Goal: Transaction & Acquisition: Purchase product/service

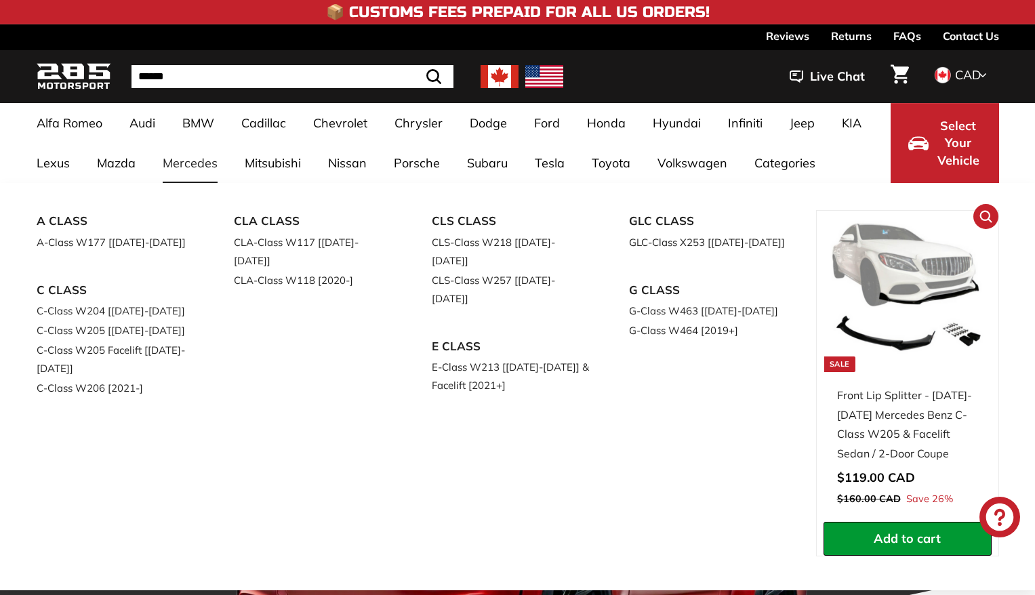
click at [903, 351] on img at bounding box center [907, 295] width 155 height 155
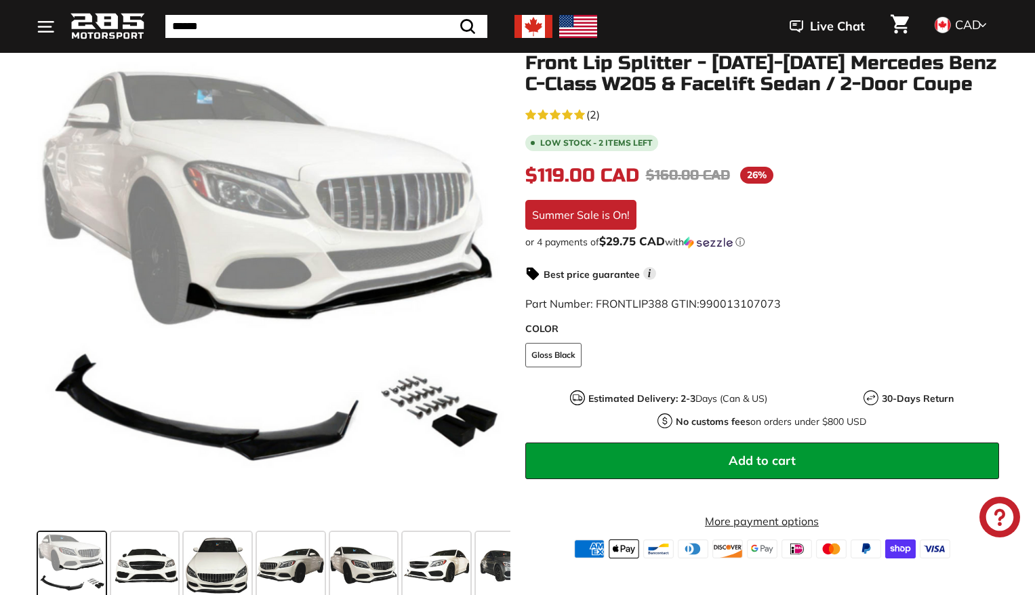
scroll to position [226, 0]
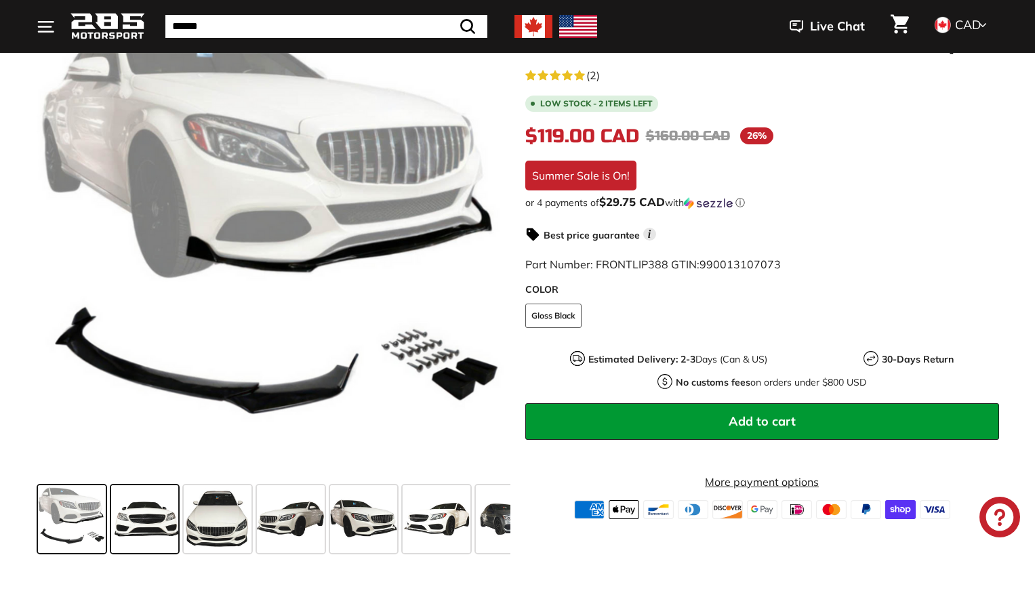
click at [142, 537] on span at bounding box center [145, 519] width 68 height 68
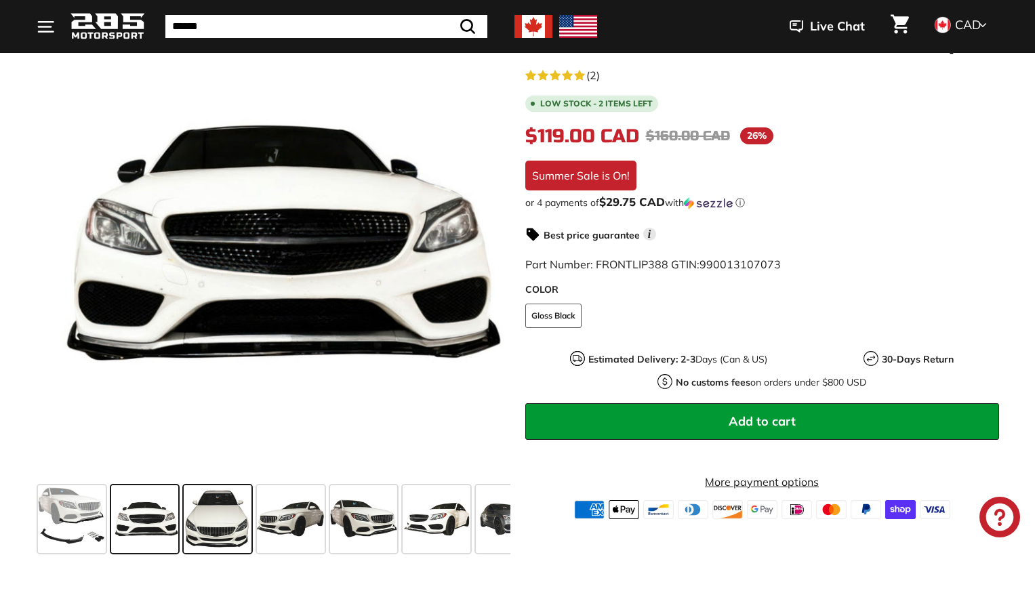
click at [213, 532] on span at bounding box center [218, 519] width 68 height 68
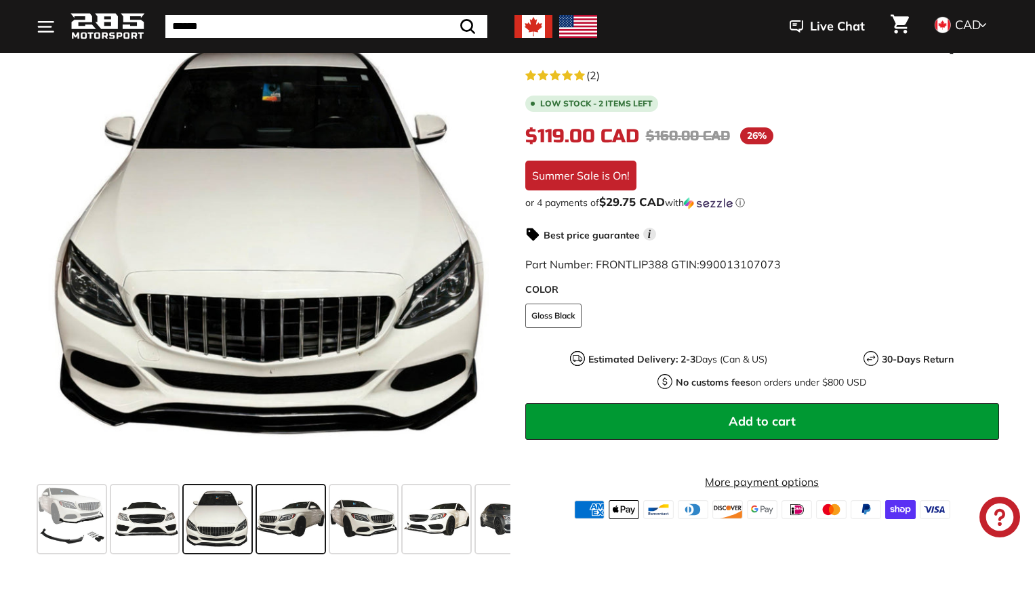
click at [290, 533] on span at bounding box center [291, 519] width 68 height 68
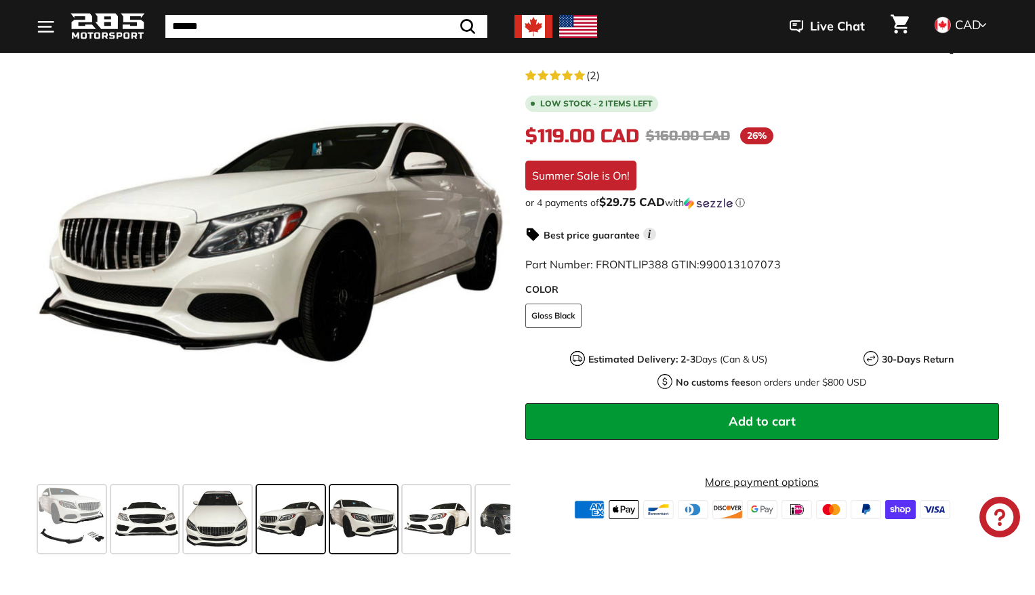
click at [347, 537] on span at bounding box center [364, 519] width 68 height 68
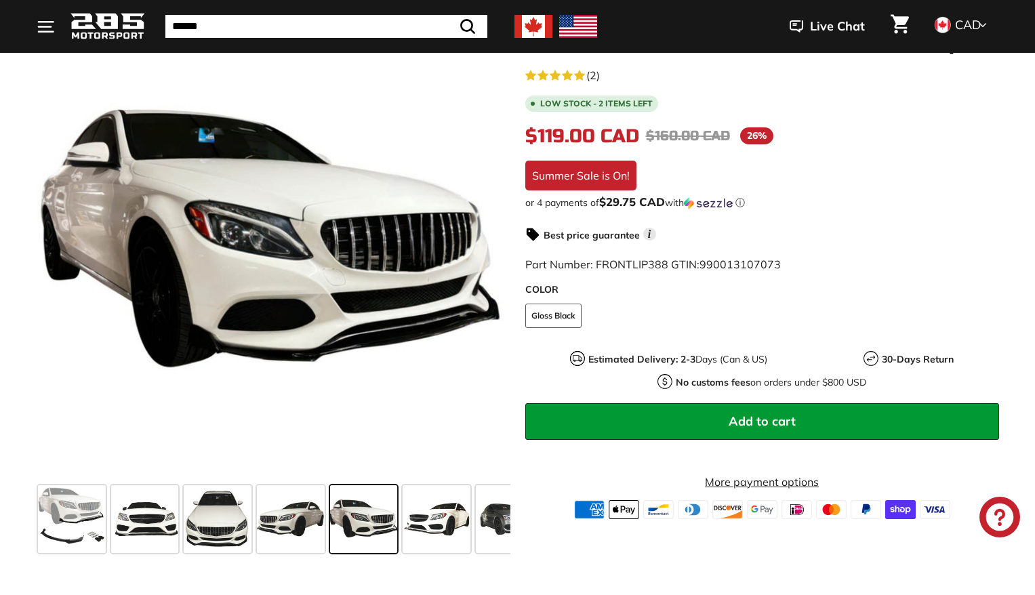
click at [399, 537] on div at bounding box center [363, 518] width 73 height 73
click at [447, 535] on span at bounding box center [437, 519] width 68 height 68
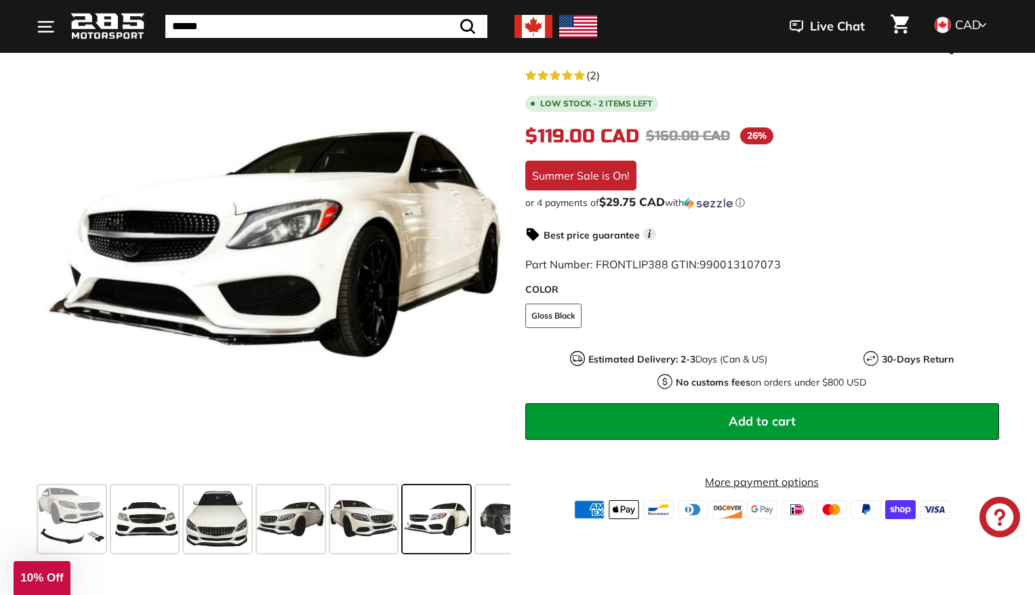
click at [492, 535] on div "Close dialog UNLOCK 10% Off Sign up to receive 10% off your first order and exc…" at bounding box center [517, 297] width 1035 height 595
click at [478, 535] on span at bounding box center [510, 519] width 68 height 68
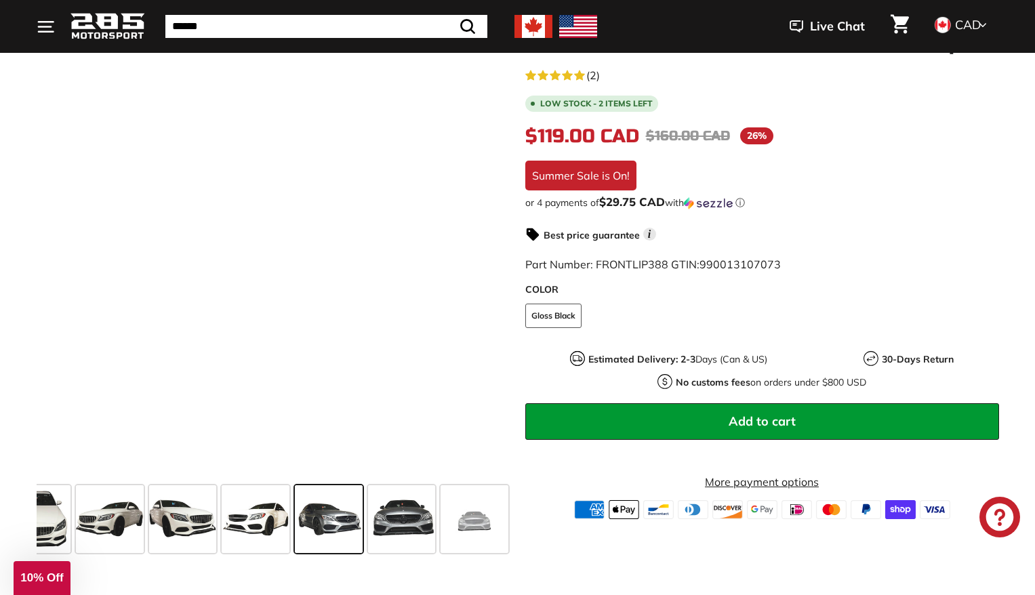
scroll to position [0, 182]
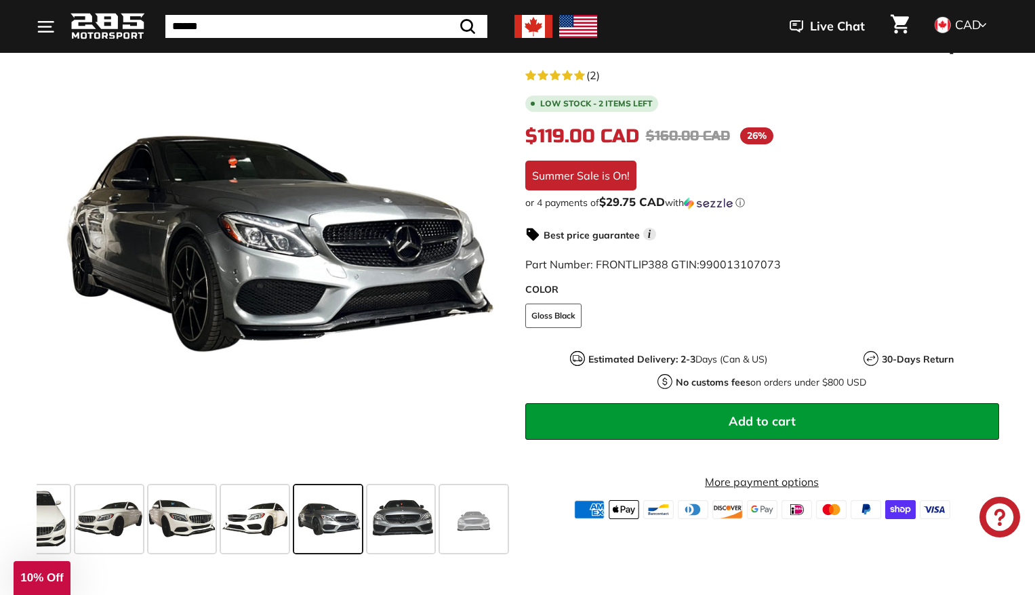
click at [478, 535] on span at bounding box center [474, 519] width 68 height 68
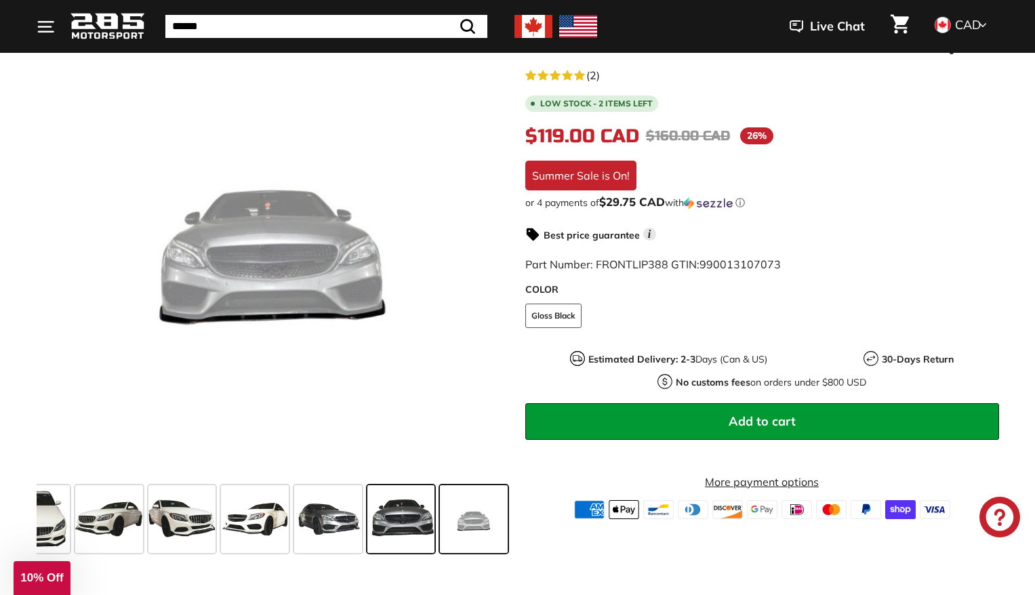
click at [413, 530] on span at bounding box center [401, 519] width 68 height 68
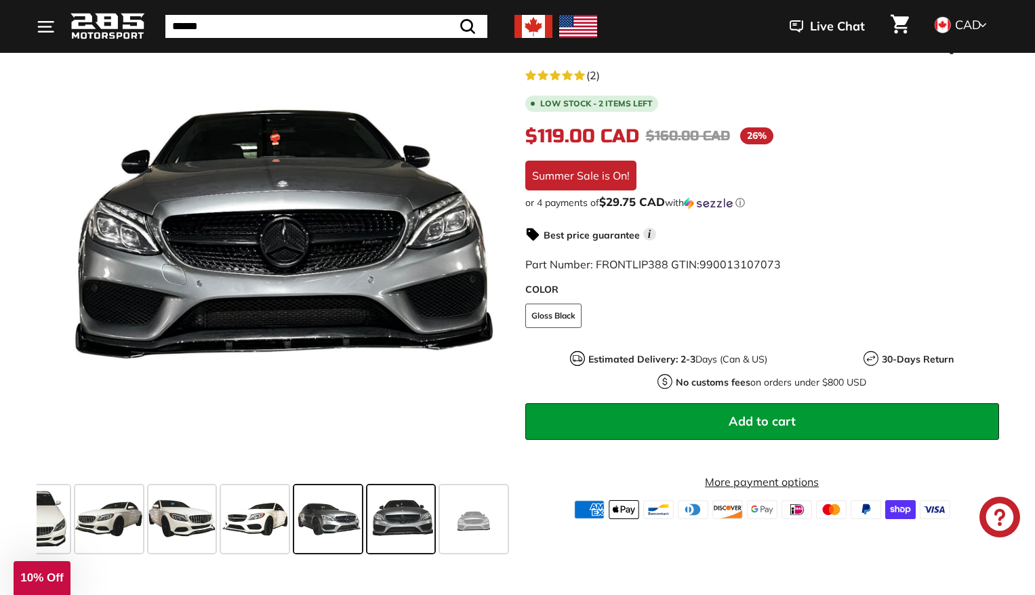
click at [336, 526] on span at bounding box center [328, 519] width 68 height 68
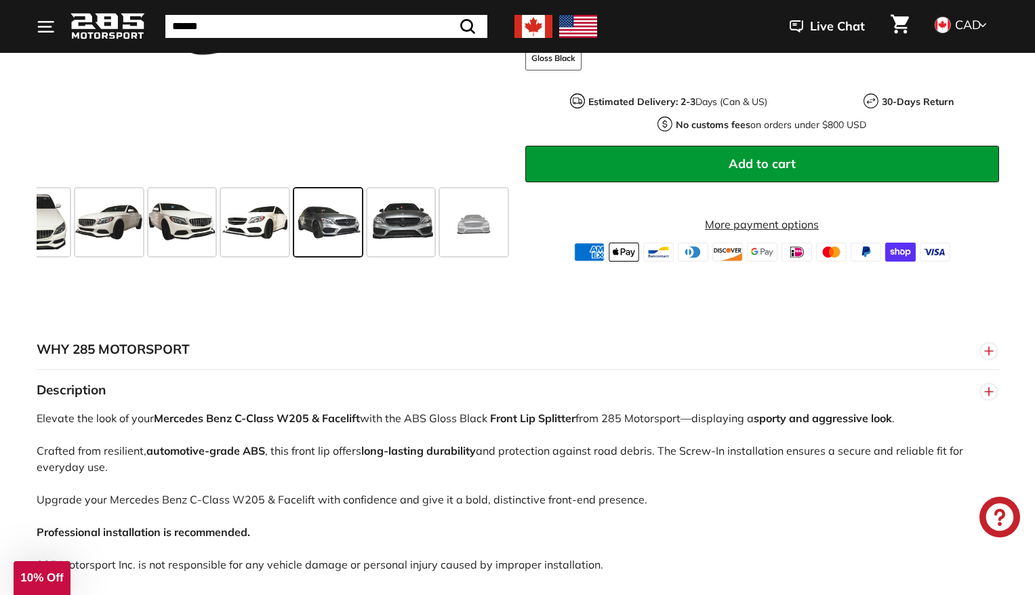
scroll to position [523, 0]
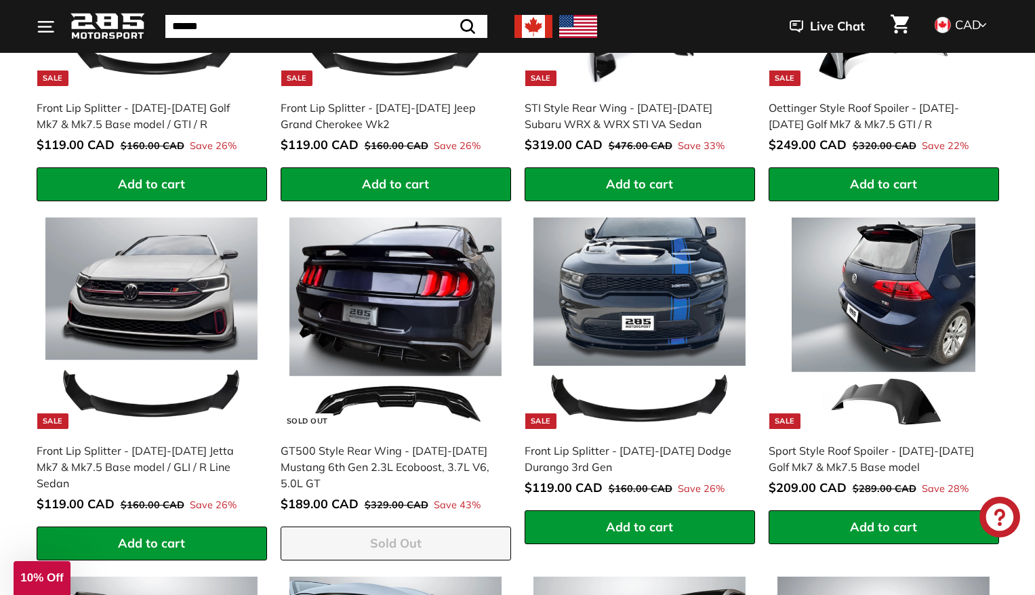
scroll to position [1044, 0]
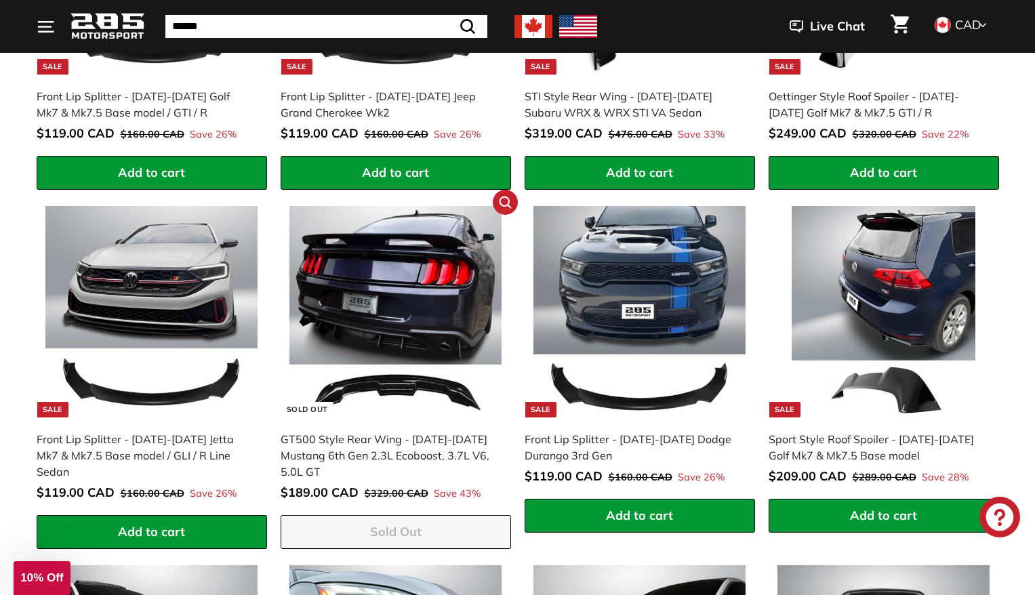
click at [414, 400] on img at bounding box center [395, 312] width 212 height 212
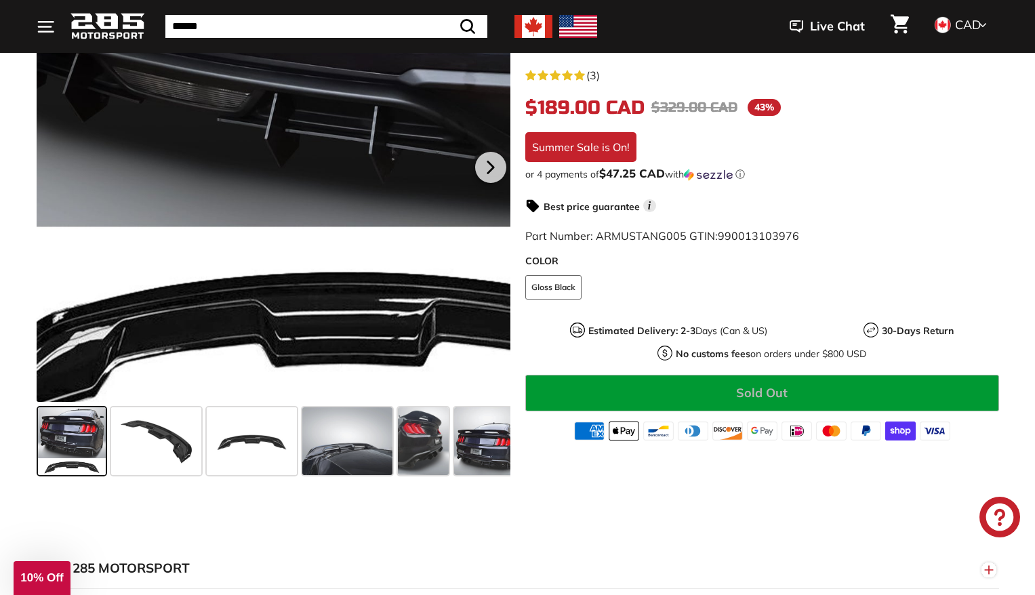
drag, startPoint x: 300, startPoint y: 333, endPoint x: 237, endPoint y: 335, distance: 62.4
click at [237, 335] on div at bounding box center [274, 165] width 474 height 474
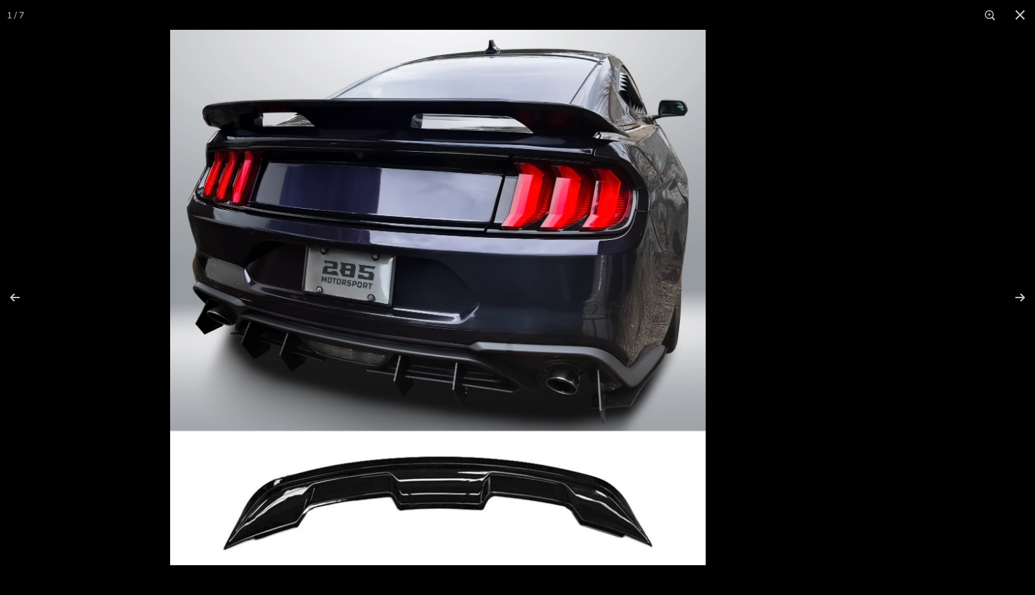
click at [399, 493] on img at bounding box center [437, 297] width 535 height 535
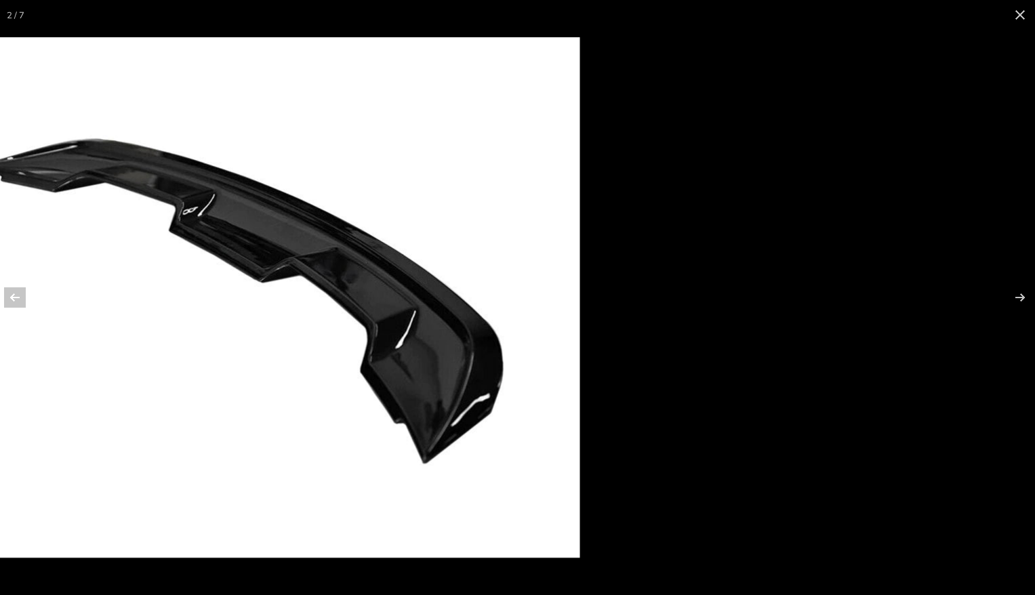
click at [272, 337] on img at bounding box center [233, 297] width 694 height 520
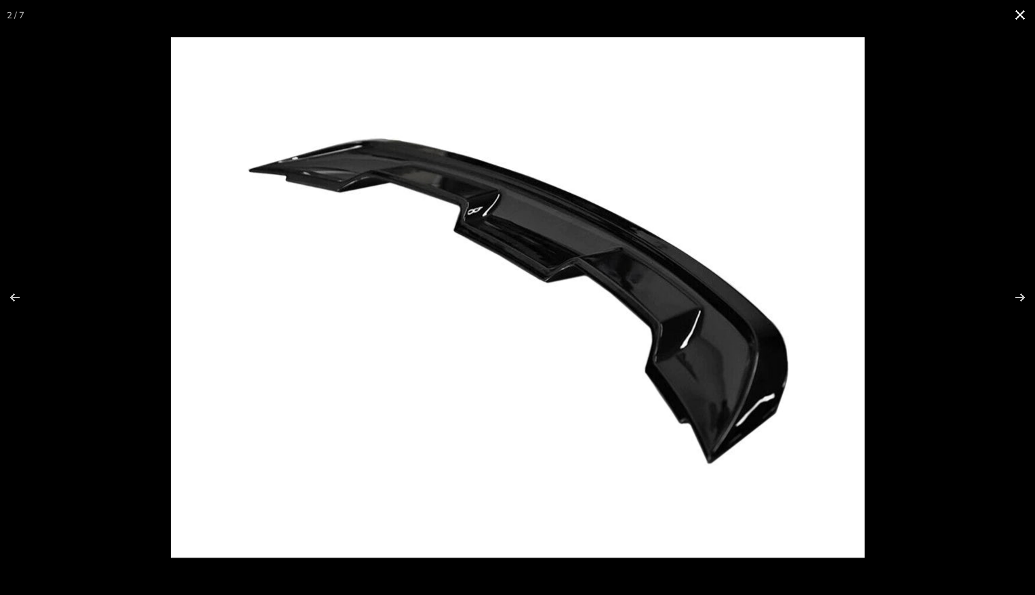
click at [1018, 20] on button at bounding box center [1020, 15] width 30 height 30
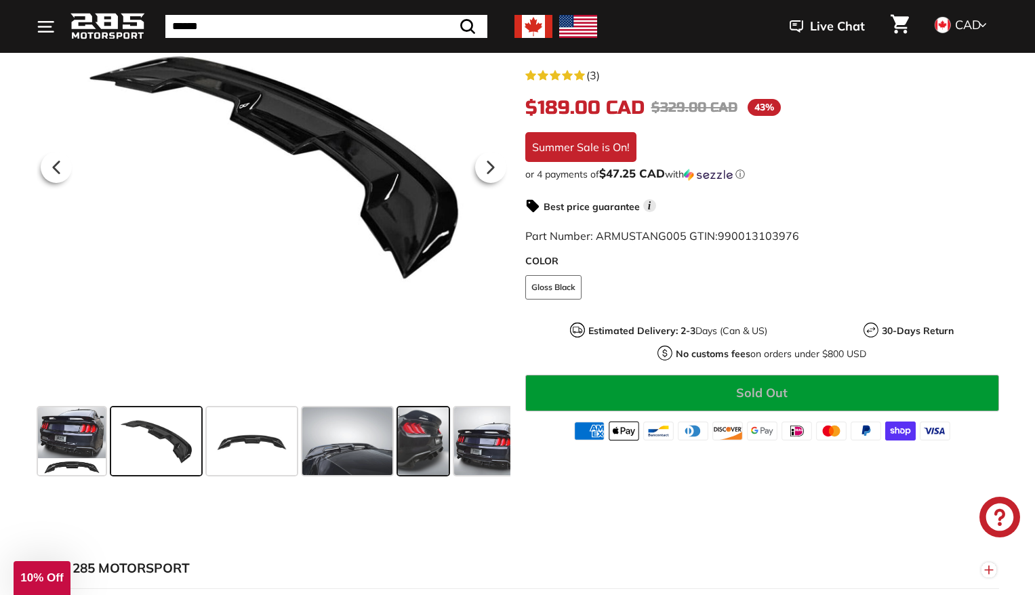
click at [436, 448] on span at bounding box center [423, 441] width 51 height 68
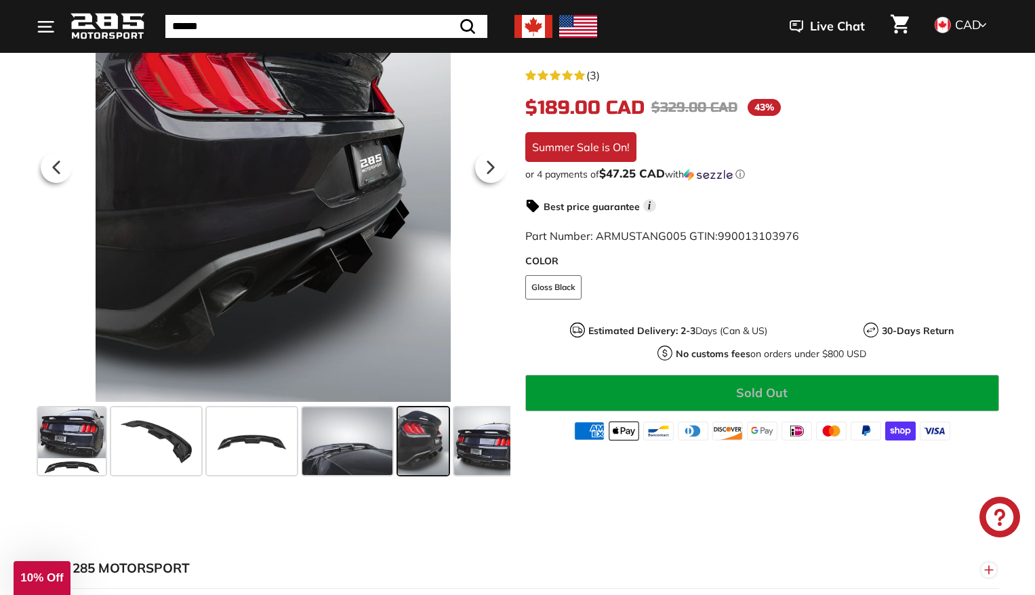
click at [246, 26] on input "Search" at bounding box center [326, 26] width 322 height 23
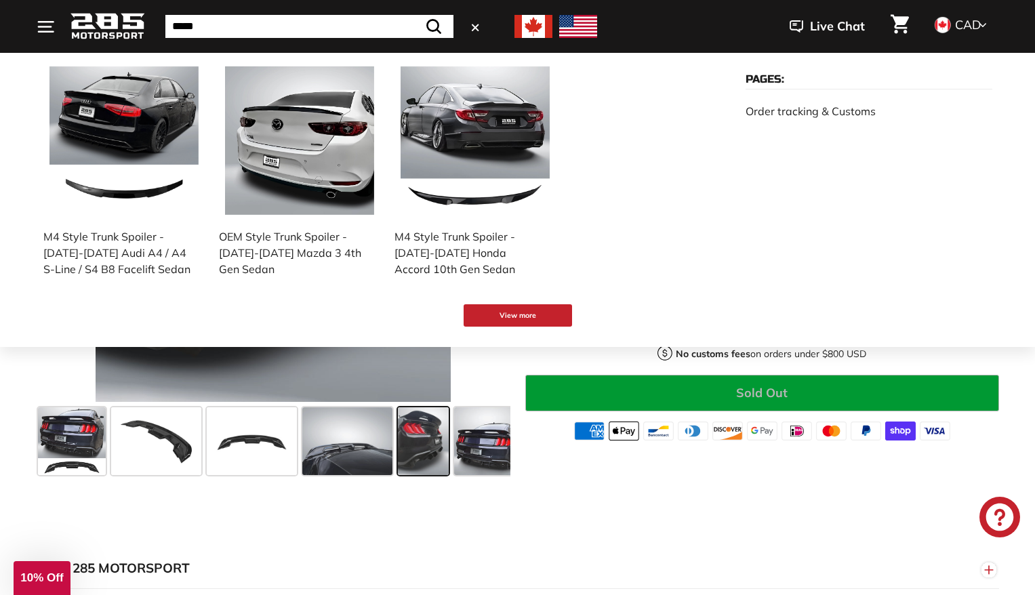
type input "*****"
click at [414, 15] on button ".cls-1{fill:none;stroke:#000;stroke-miterlimit:10;stroke-width:2px} Search" at bounding box center [433, 26] width 39 height 23
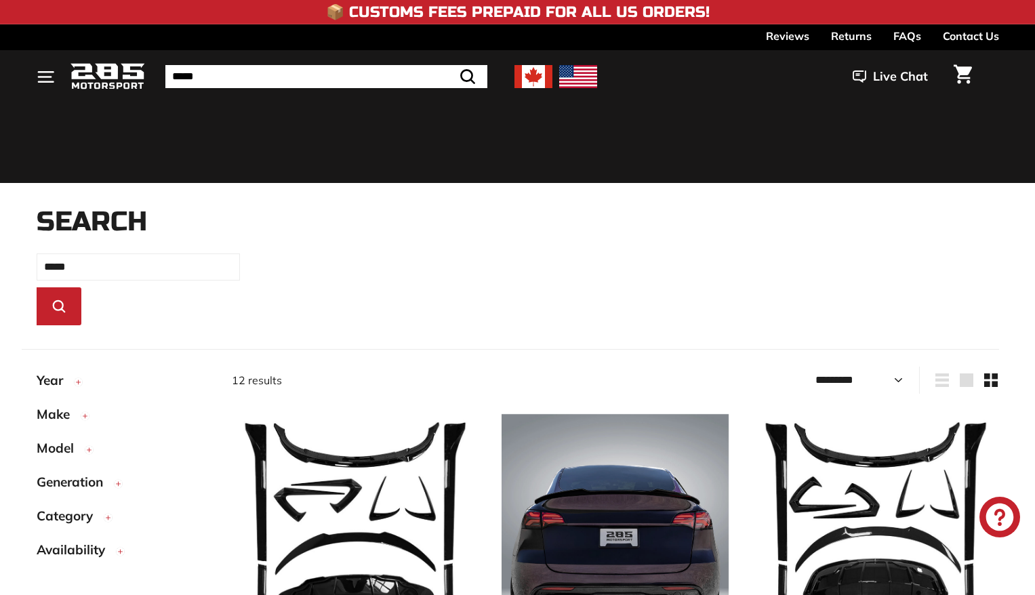
select select "*********"
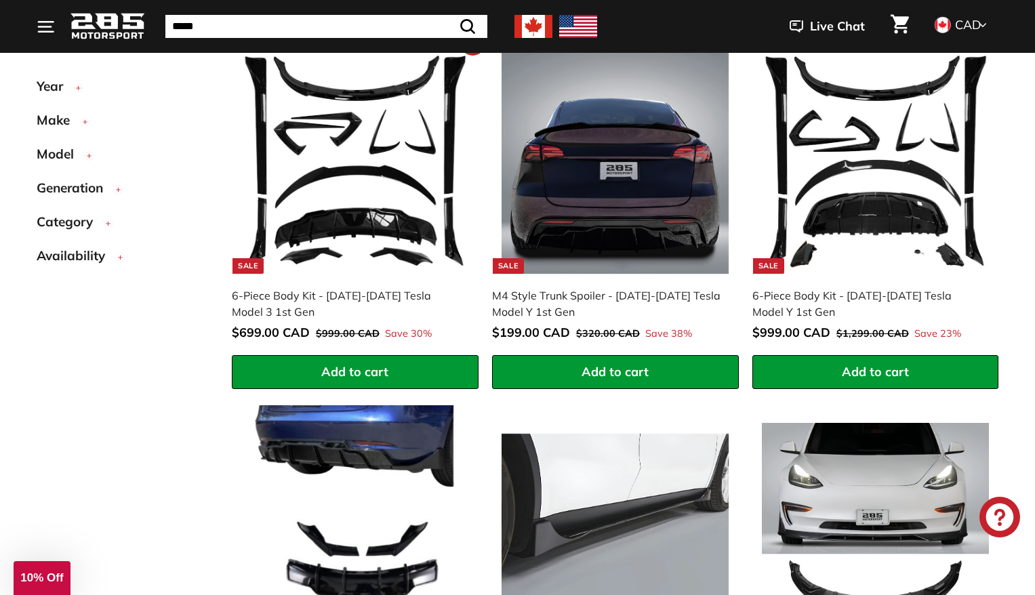
click at [394, 186] on img at bounding box center [354, 160] width 227 height 227
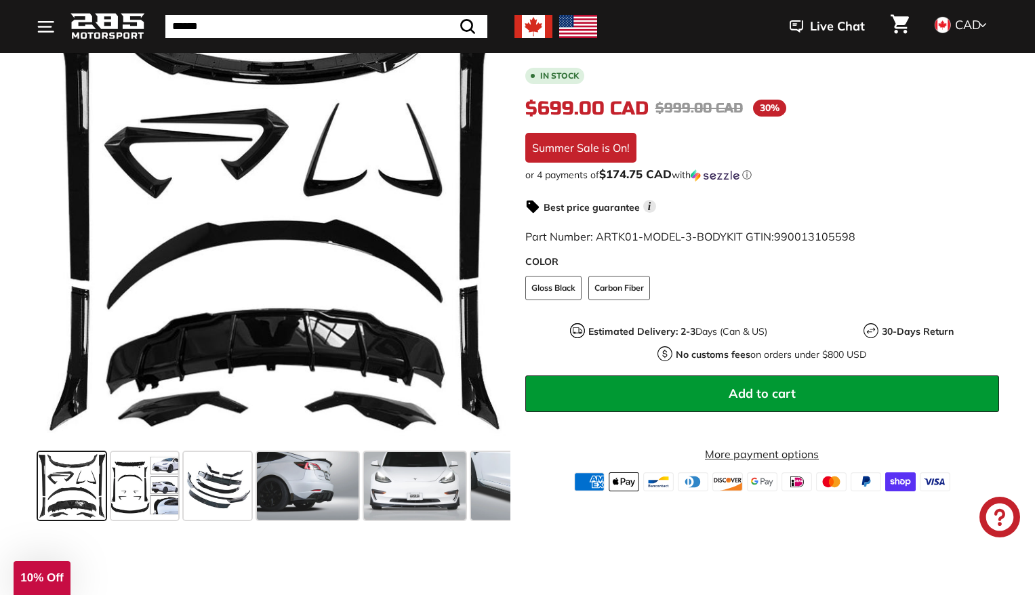
scroll to position [260, 0]
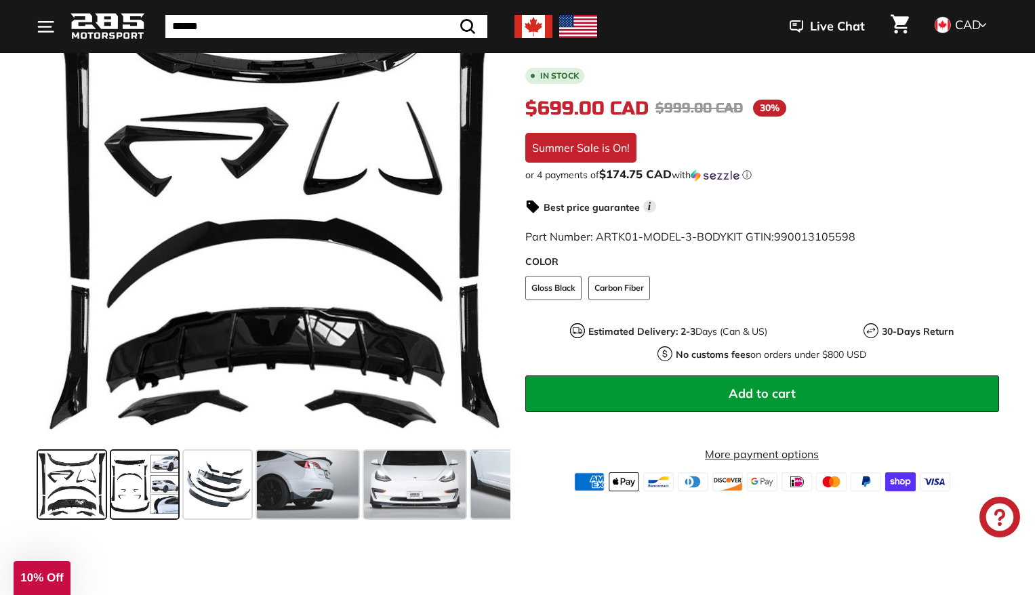
click at [178, 495] on span at bounding box center [145, 485] width 68 height 68
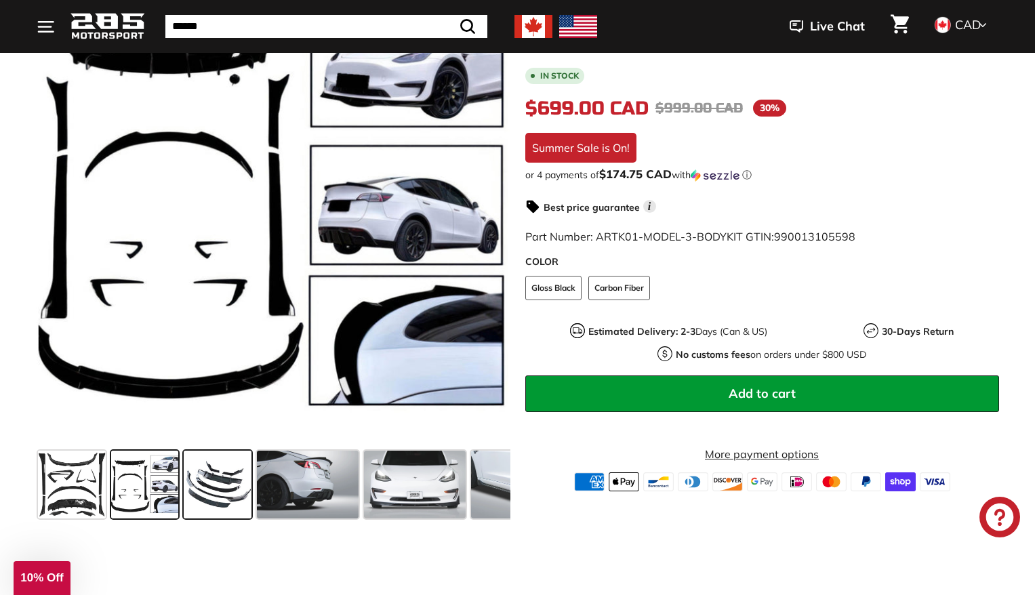
click at [222, 497] on span at bounding box center [218, 485] width 68 height 68
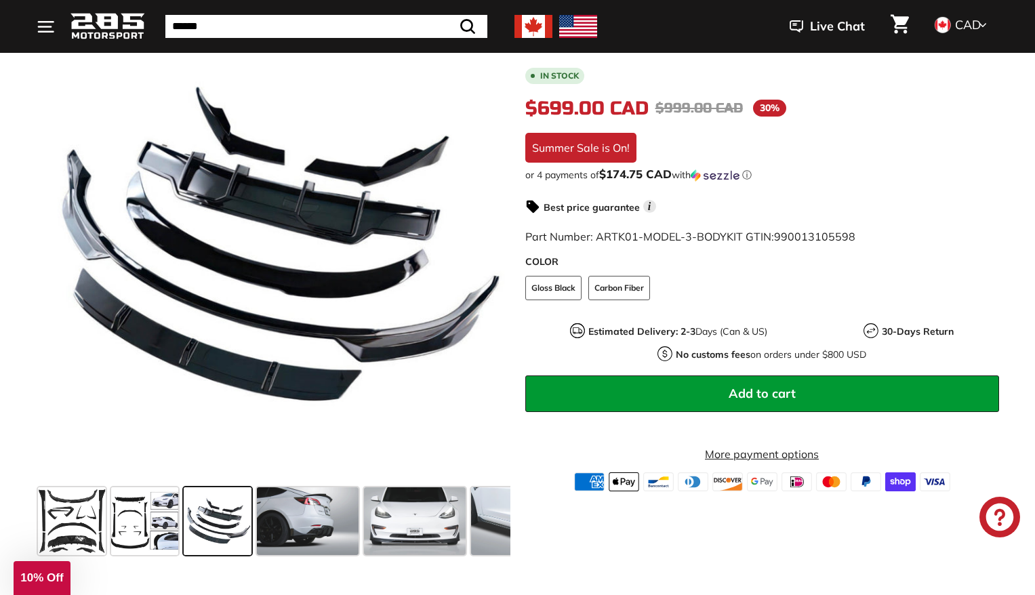
scroll to position [222, 0]
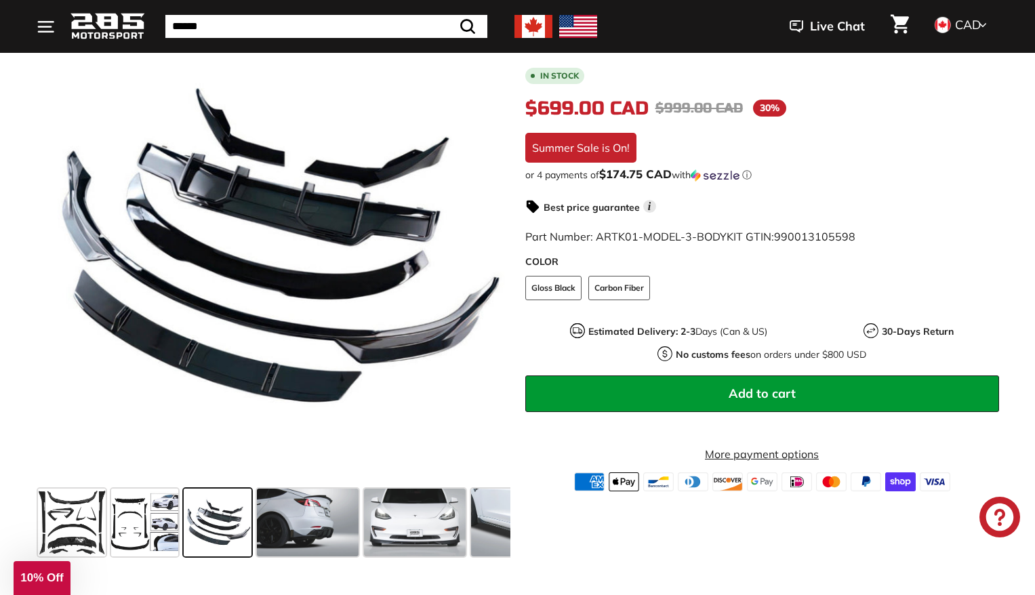
click at [834, 217] on div "In stock $699.00 CAD $699.00 CAD Regular price $999.00 CAD $999.00 CAD Sale pri…" at bounding box center [762, 279] width 474 height 426
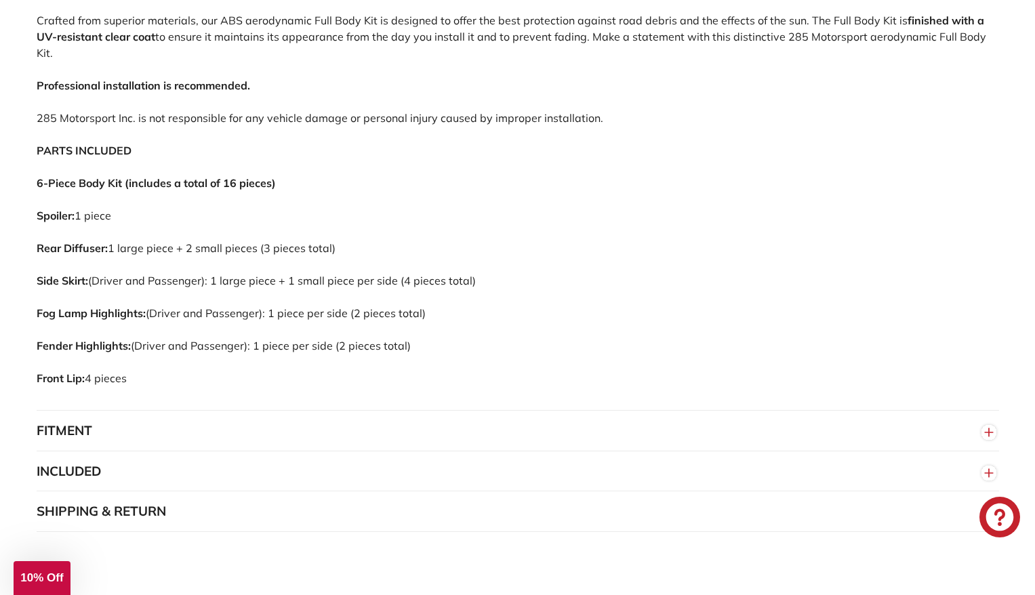
scroll to position [974, 0]
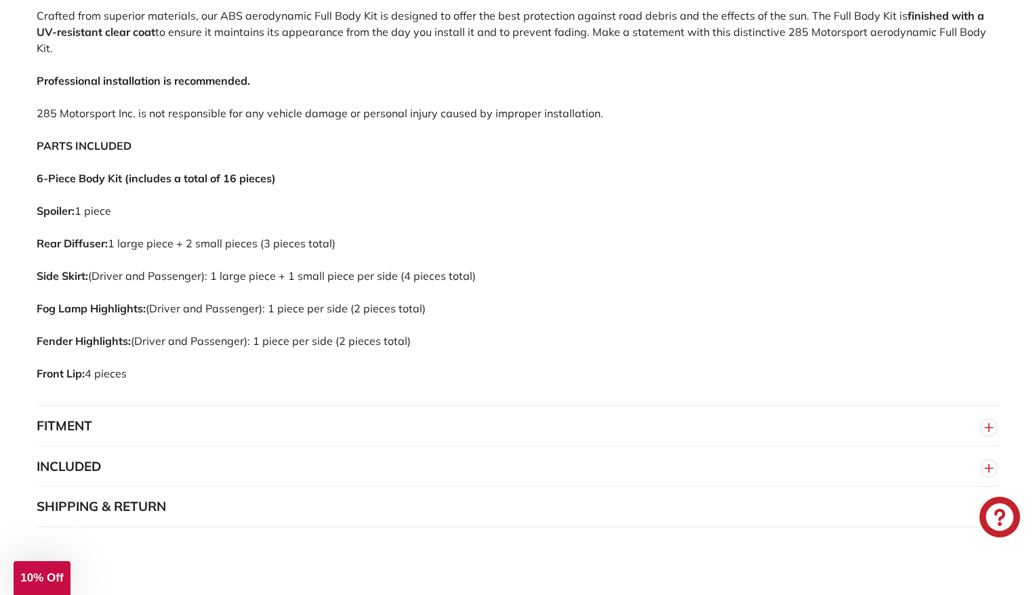
drag, startPoint x: 28, startPoint y: 308, endPoint x: 130, endPoint y: 355, distance: 111.9
click at [130, 355] on div "WHY 285 MOTORSPORT «We bring more to the table than our competitors and we’re c…" at bounding box center [517, 202] width 1016 height 649
copy div "Description Intensify your vehicle's design with our 285 Motorsport automative …"
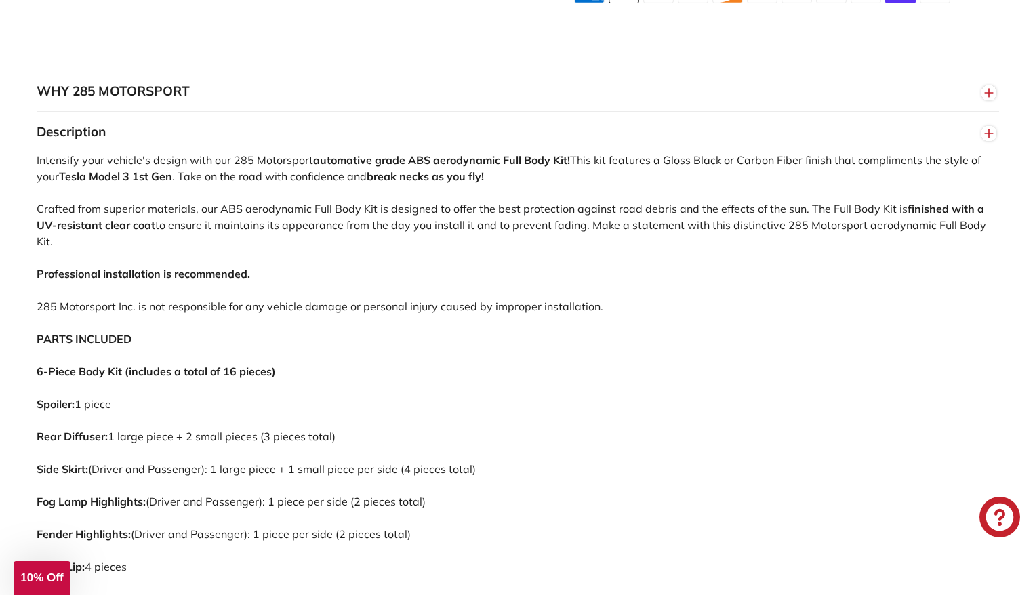
scroll to position [779, 0]
